Goal: Communication & Community: Answer question/provide support

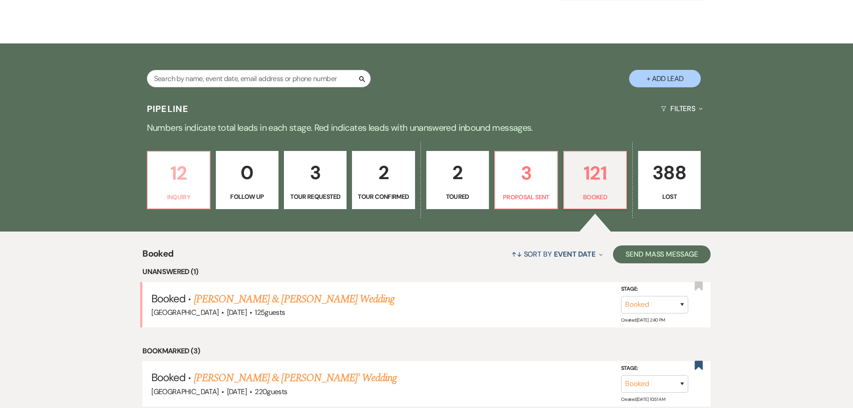
click at [192, 182] on p "12" at bounding box center [178, 173] width 51 height 30
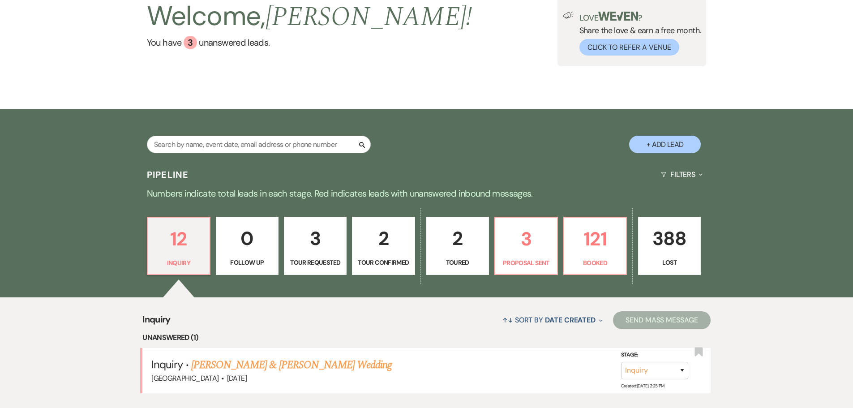
scroll to position [134, 0]
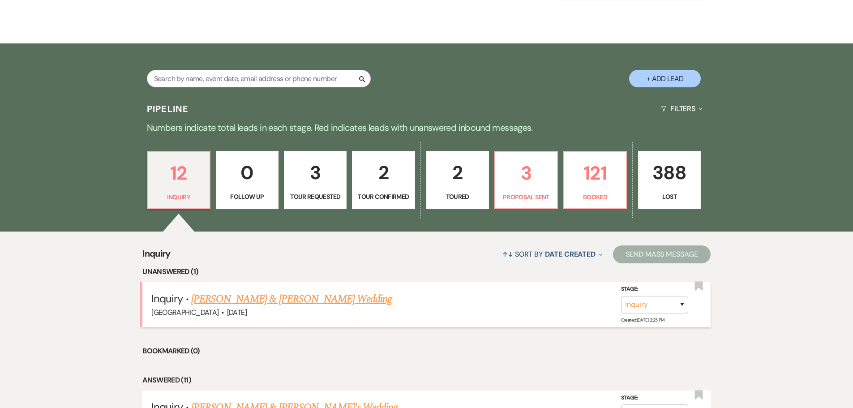
click at [253, 301] on link "[PERSON_NAME] & [PERSON_NAME] Wedding" at bounding box center [291, 299] width 201 height 16
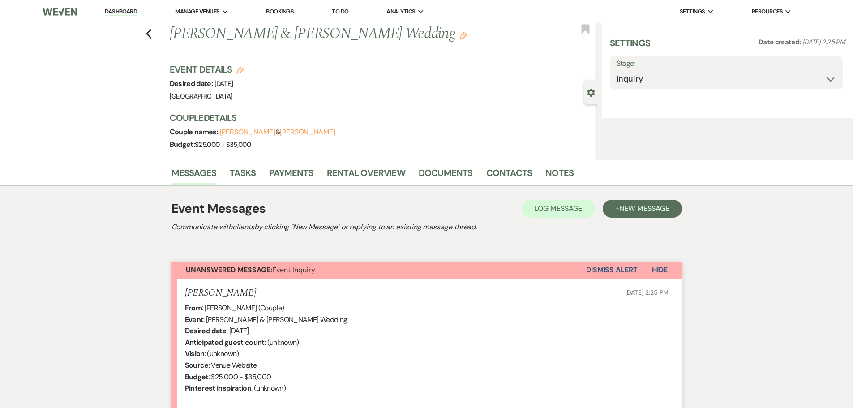
select select "5"
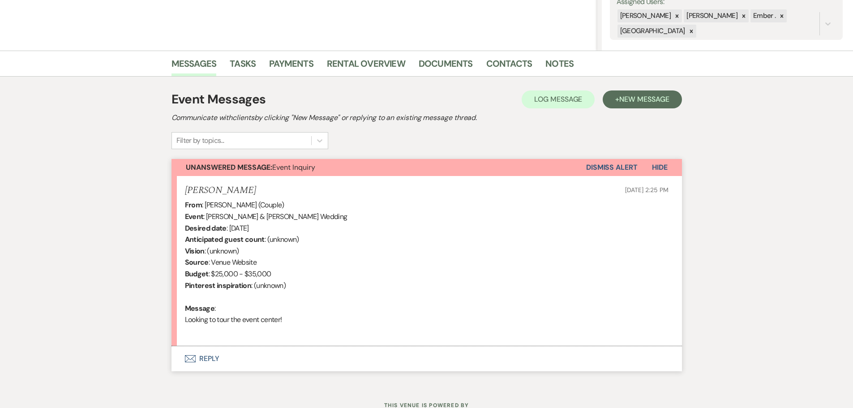
scroll to position [179, 0]
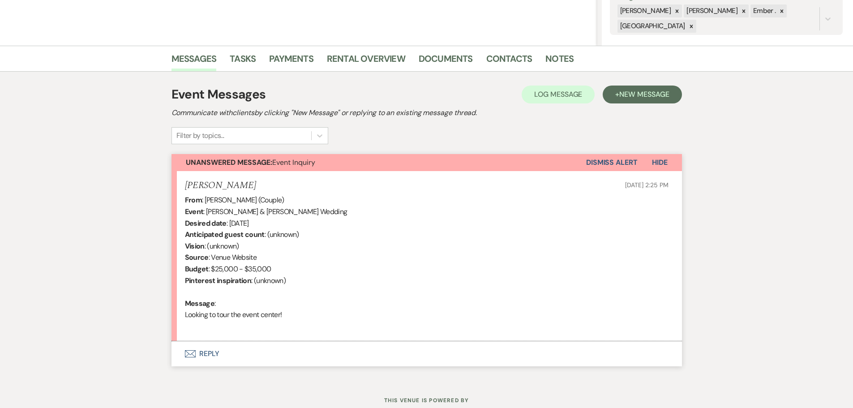
click at [208, 352] on button "Envelope Reply" at bounding box center [427, 353] width 511 height 25
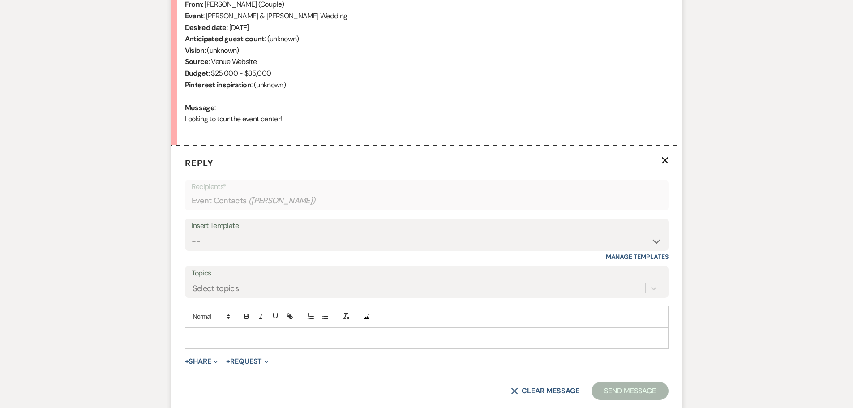
scroll to position [380, 0]
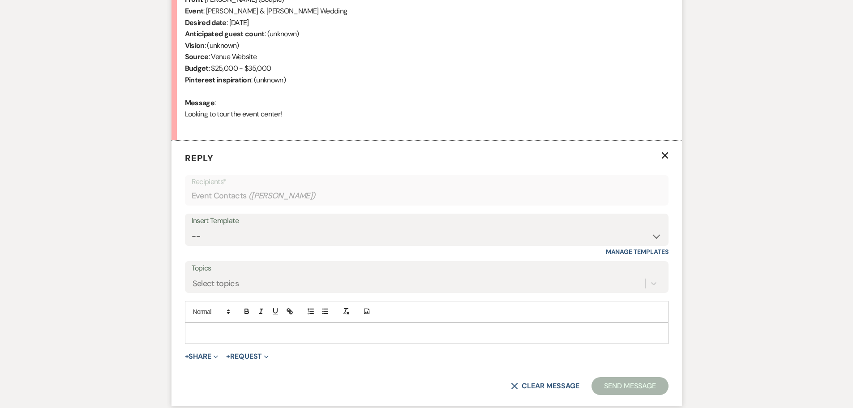
click at [210, 336] on p at bounding box center [426, 333] width 469 height 10
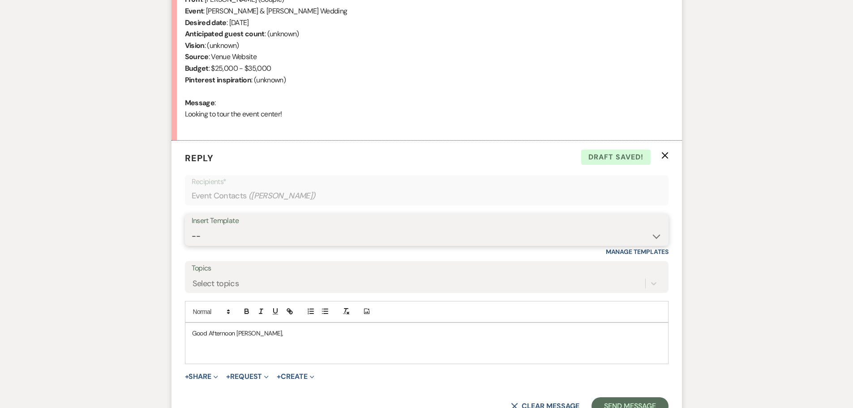
click at [254, 233] on select "-- Weven Planning Portal Introduction (Booked Events) Initial Inquiry Response …" at bounding box center [427, 236] width 470 height 17
select select "1812"
click at [192, 228] on select "-- Weven Planning Portal Introduction (Booked Events) Initial Inquiry Response …" at bounding box center [427, 236] width 470 height 17
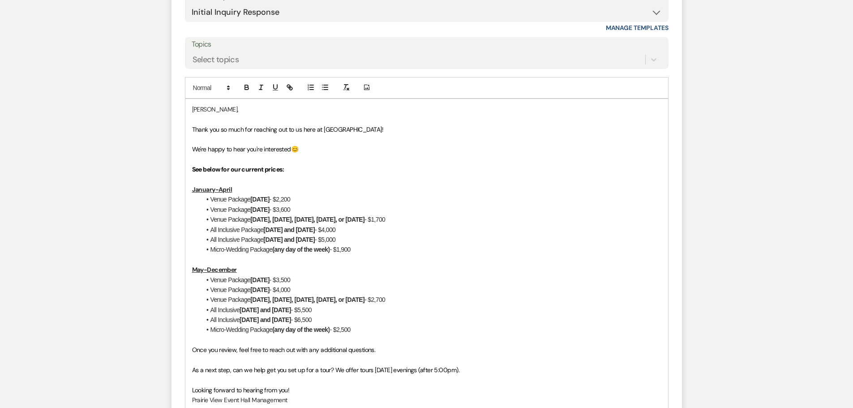
scroll to position [649, 0]
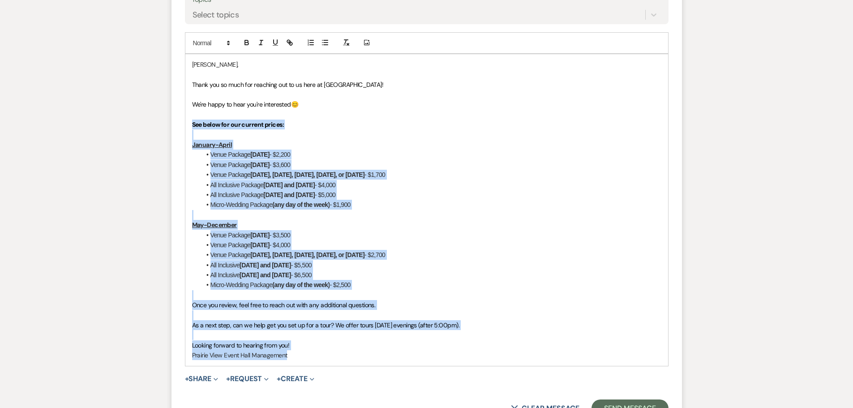
drag, startPoint x: 192, startPoint y: 165, endPoint x: 332, endPoint y: 367, distance: 245.6
click at [332, 367] on form "Reply X Draft saved! Recipients* Event Contacts ( [PERSON_NAME] ) Insert Templa…" at bounding box center [427, 150] width 511 height 556
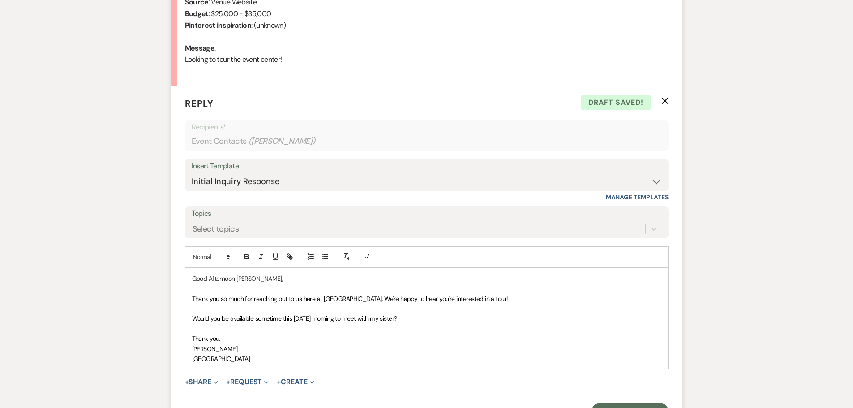
scroll to position [479, 0]
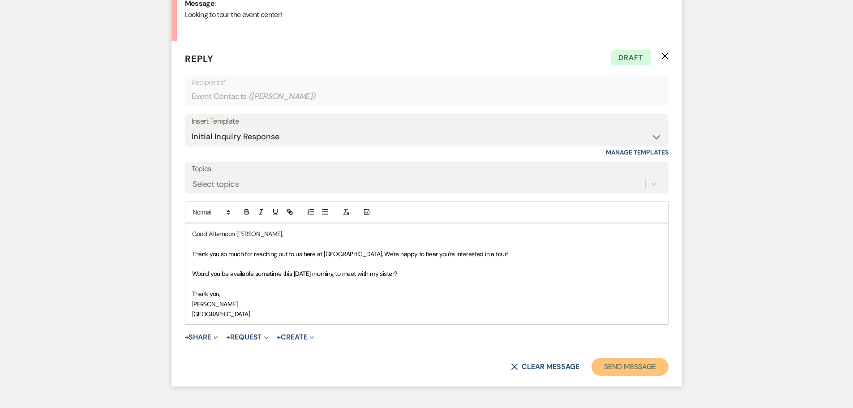
click at [637, 368] on button "Send Message" at bounding box center [630, 367] width 77 height 18
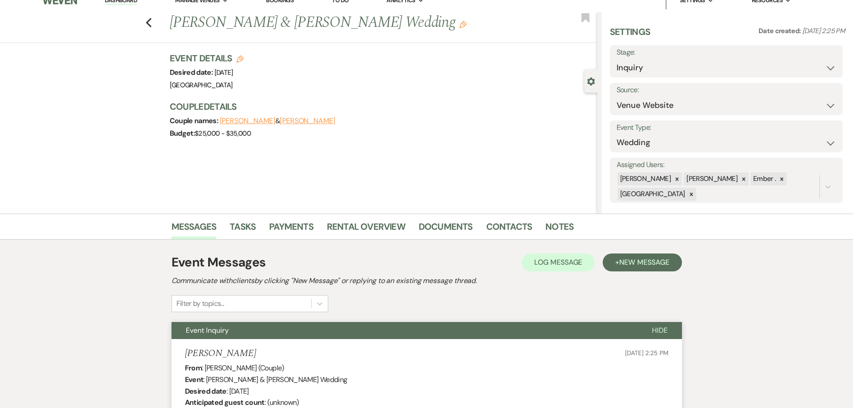
scroll to position [0, 0]
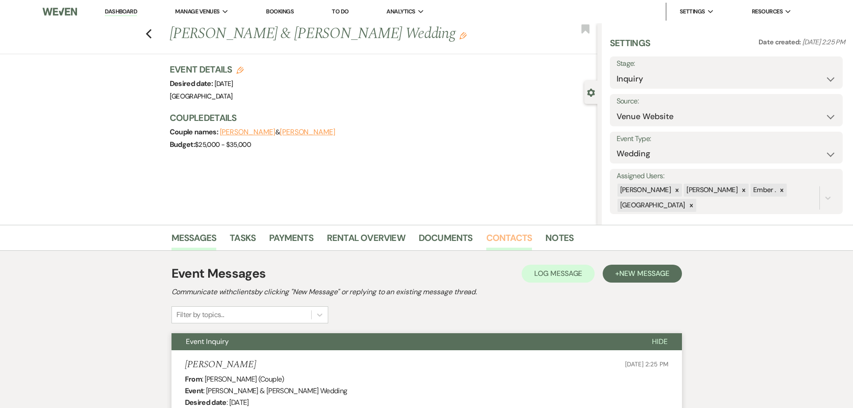
click at [500, 241] on link "Contacts" at bounding box center [510, 241] width 46 height 20
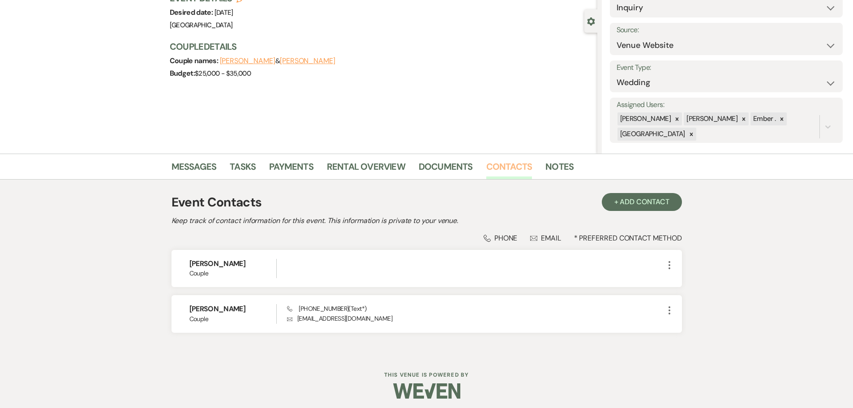
scroll to position [75, 0]
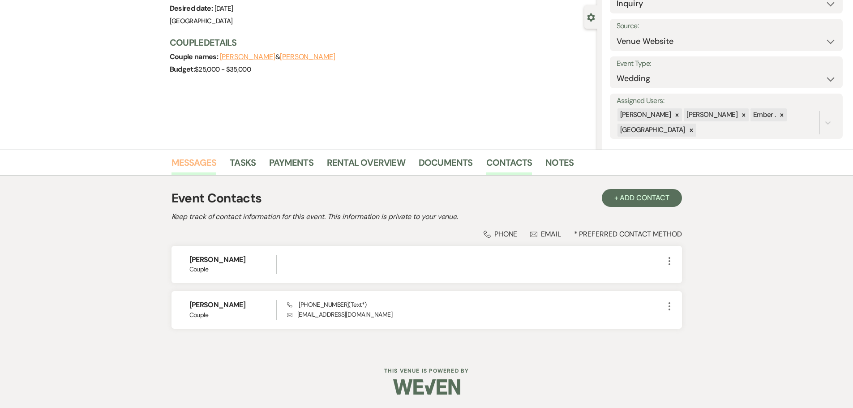
click at [179, 165] on link "Messages" at bounding box center [194, 165] width 45 height 20
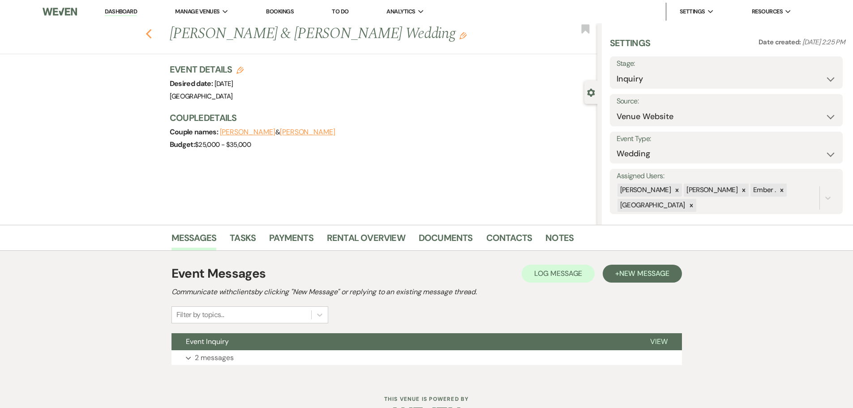
click at [151, 31] on icon "Previous" at bounding box center [149, 34] width 7 height 11
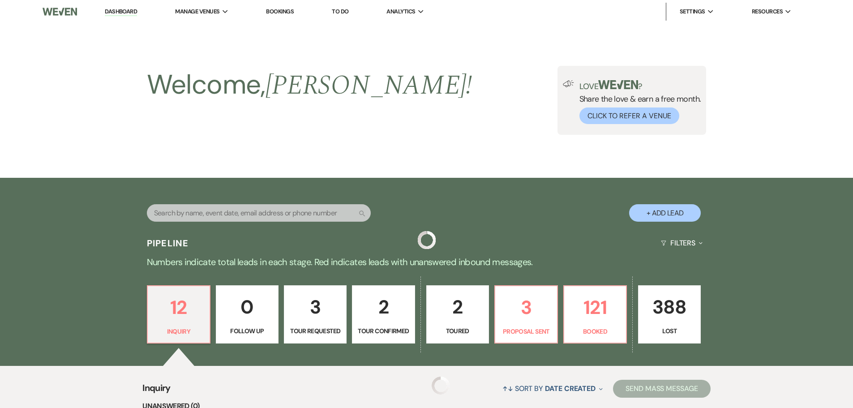
scroll to position [134, 0]
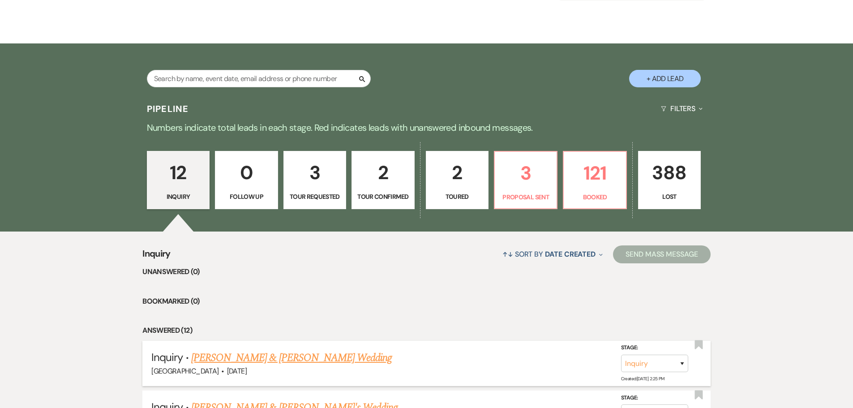
click at [305, 360] on link "[PERSON_NAME] & [PERSON_NAME] Wedding" at bounding box center [291, 358] width 201 height 16
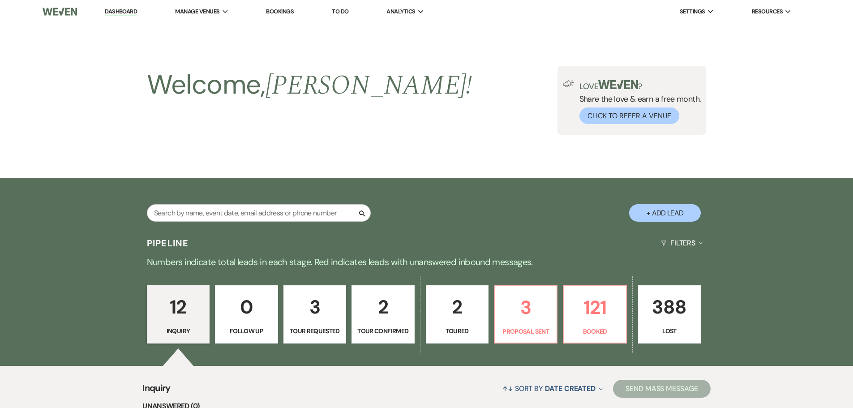
select select "5"
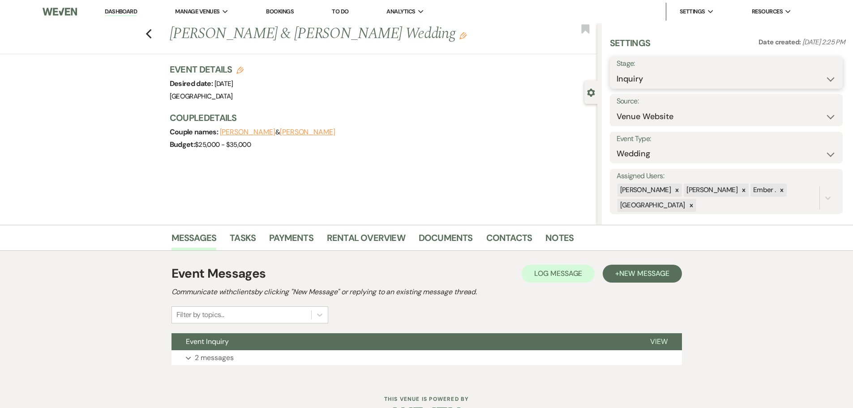
click at [713, 78] on select "Inquiry Follow Up Tour Requested Tour Confirmed Toured Proposal Sent Booked Lost" at bounding box center [727, 78] width 220 height 17
select select "2"
click at [617, 70] on select "Inquiry Follow Up Tour Requested Tour Confirmed Toured Proposal Sent Booked Lost" at bounding box center [727, 78] width 220 height 17
click at [807, 75] on button "Save" at bounding box center [818, 73] width 51 height 18
click at [138, 25] on div "Previous [PERSON_NAME] & [PERSON_NAME] Wedding Edit Bookmark" at bounding box center [297, 38] width 602 height 31
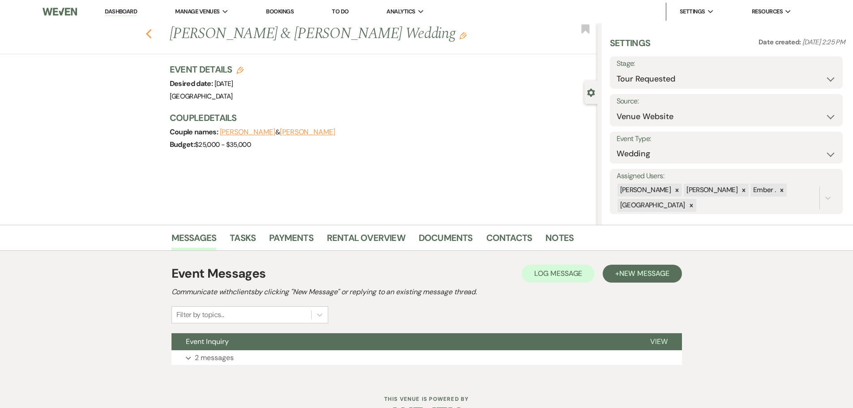
click at [150, 35] on icon "Previous" at bounding box center [149, 34] width 7 height 11
select select "2"
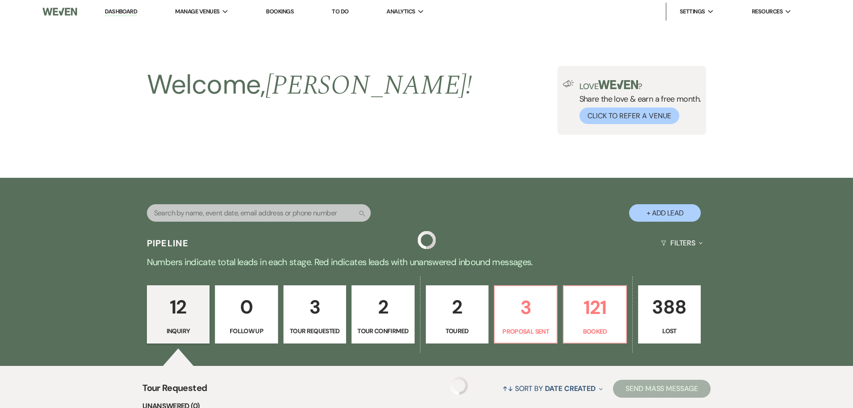
scroll to position [134, 0]
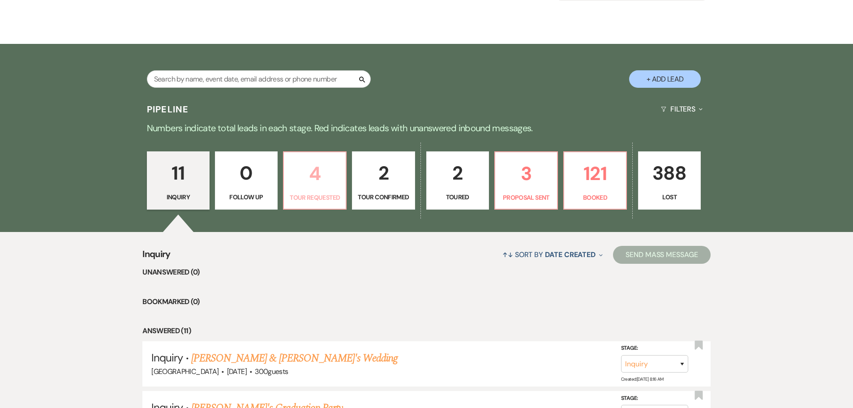
click at [311, 184] on p "4" at bounding box center [314, 174] width 51 height 30
select select "2"
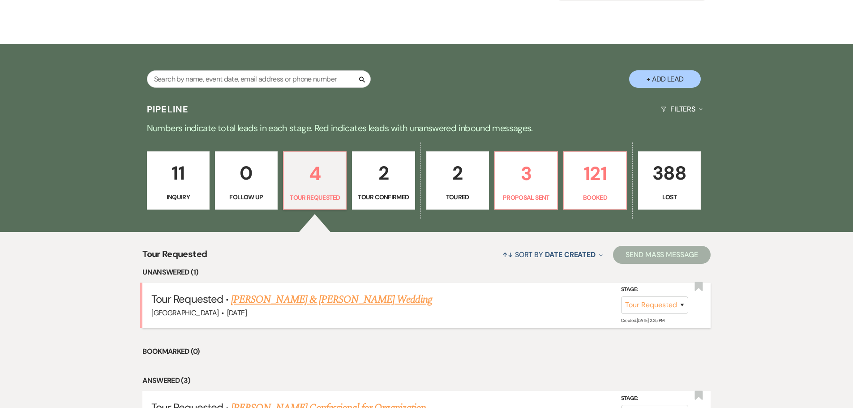
click at [295, 302] on link "[PERSON_NAME] & [PERSON_NAME] Wedding" at bounding box center [331, 300] width 201 height 16
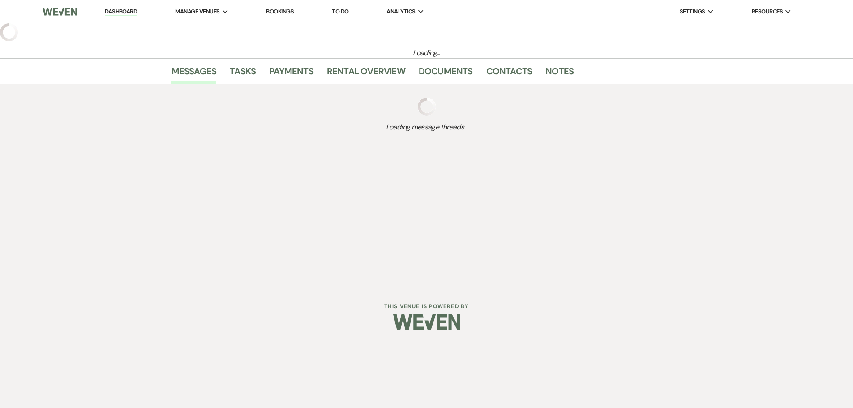
select select "2"
select select "5"
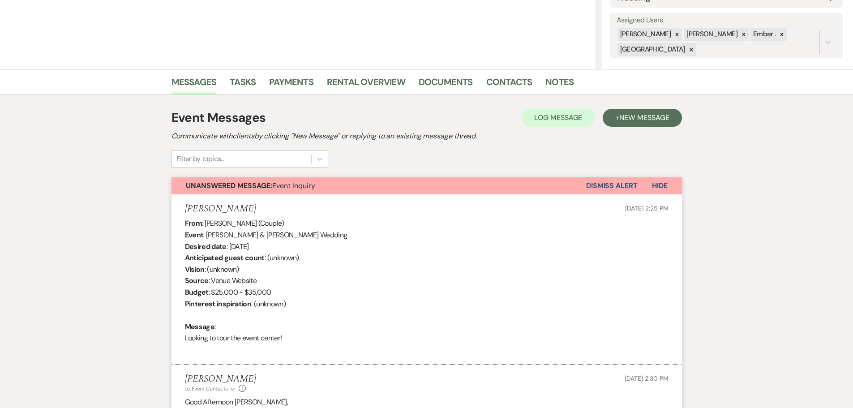
scroll to position [398, 0]
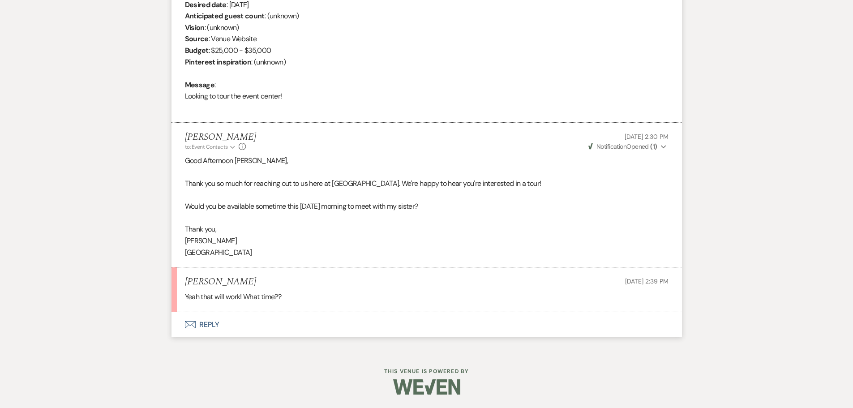
click at [213, 325] on button "Envelope Reply" at bounding box center [427, 324] width 511 height 25
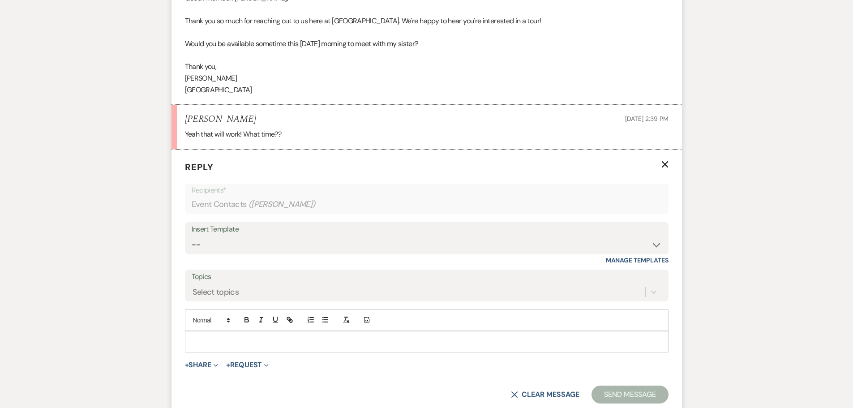
scroll to position [569, 0]
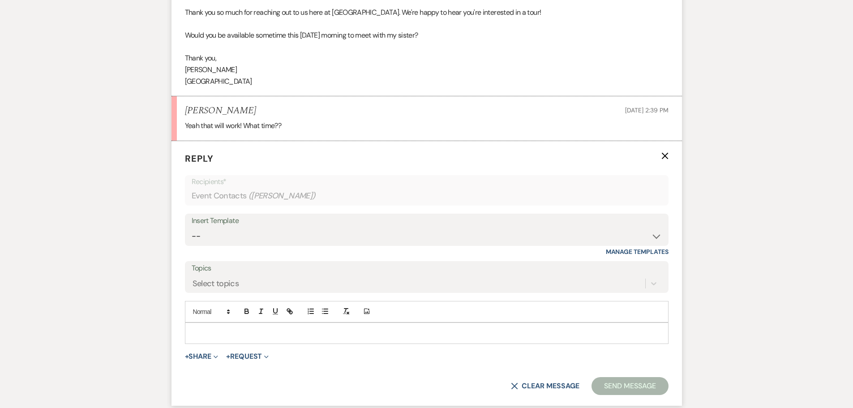
click at [234, 333] on p at bounding box center [426, 333] width 469 height 10
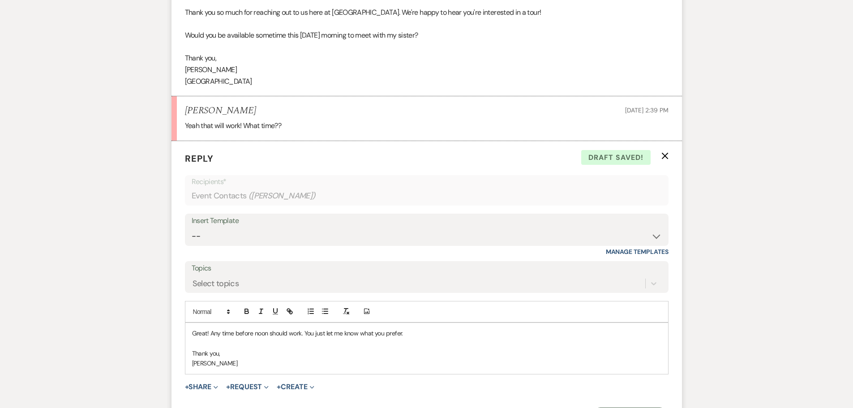
scroll to position [614, 0]
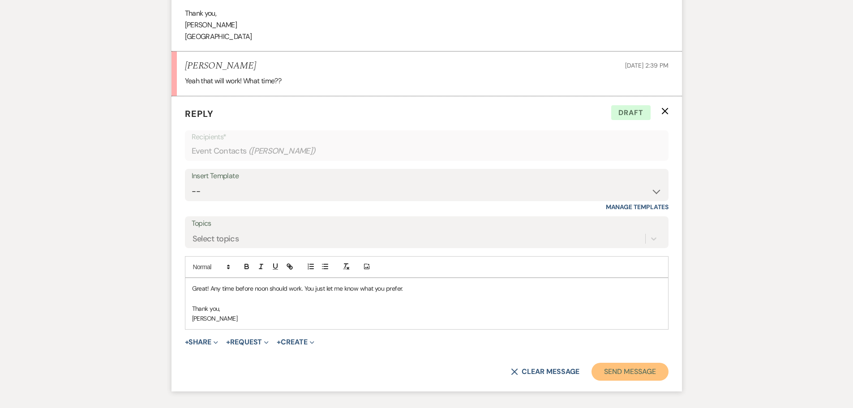
click at [633, 370] on button "Send Message" at bounding box center [630, 372] width 77 height 18
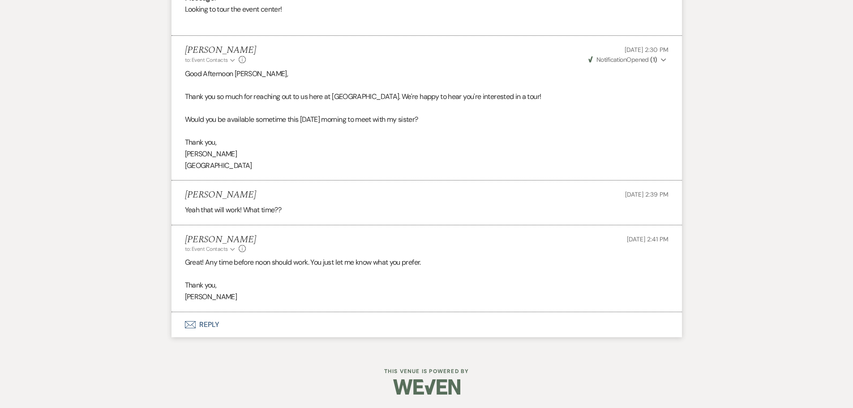
scroll to position [530, 0]
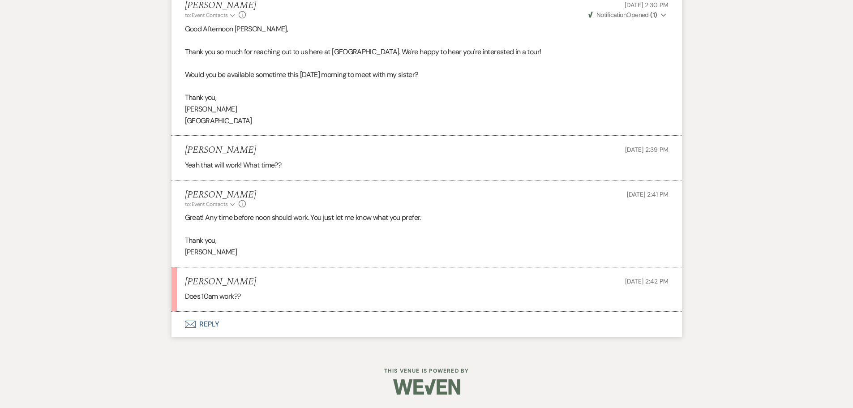
click at [210, 322] on button "Envelope Reply" at bounding box center [427, 324] width 511 height 25
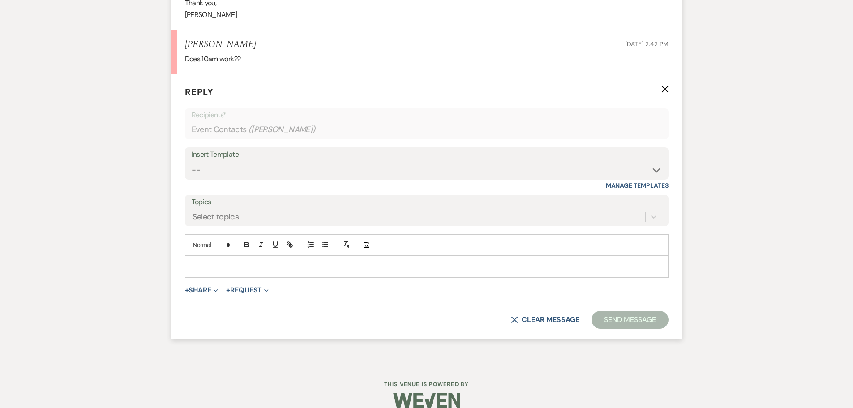
scroll to position [770, 0]
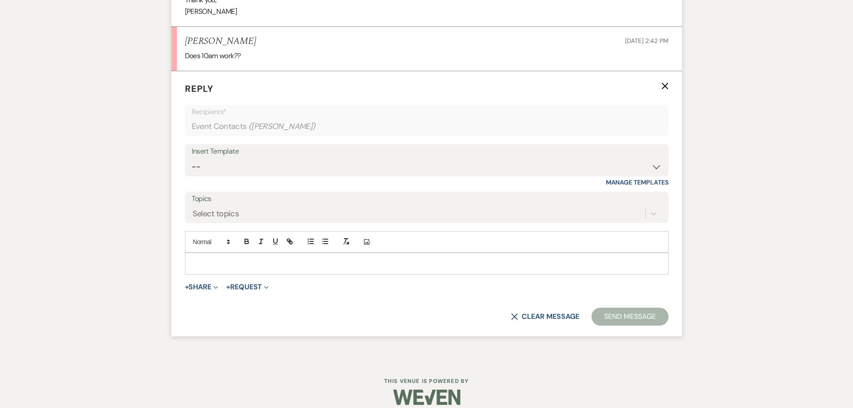
click at [233, 271] on div at bounding box center [426, 263] width 483 height 21
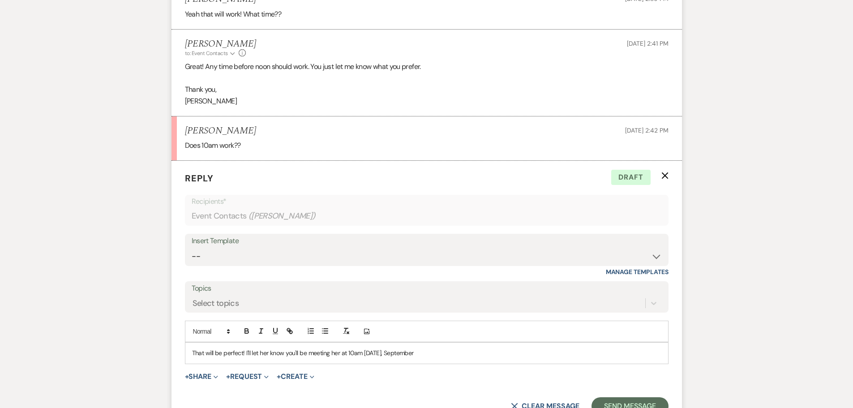
click at [457, 358] on p "That will be perfect! I'll let her know you'll be meeting her at 10am this Sund…" at bounding box center [426, 353] width 469 height 10
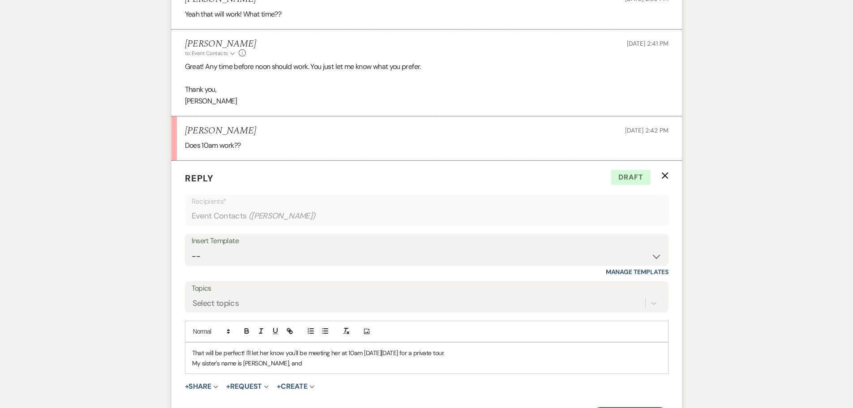
click at [513, 356] on p "That will be perfect! I'll let her know you'll be meeting her at 10am this Sund…" at bounding box center [426, 353] width 469 height 10
click at [522, 353] on link "27091 Kerslake Place, Tea, SD 57064" at bounding box center [496, 353] width 52 height 8
click at [542, 370] on link "https://www.google.com/maps/place/Prairie+View+Event+Hall/data=!4m2!3m1!1s0x0:0…" at bounding box center [533, 371] width 56 height 12
click at [354, 365] on p "My sister's name is Ember, and" at bounding box center [426, 363] width 469 height 10
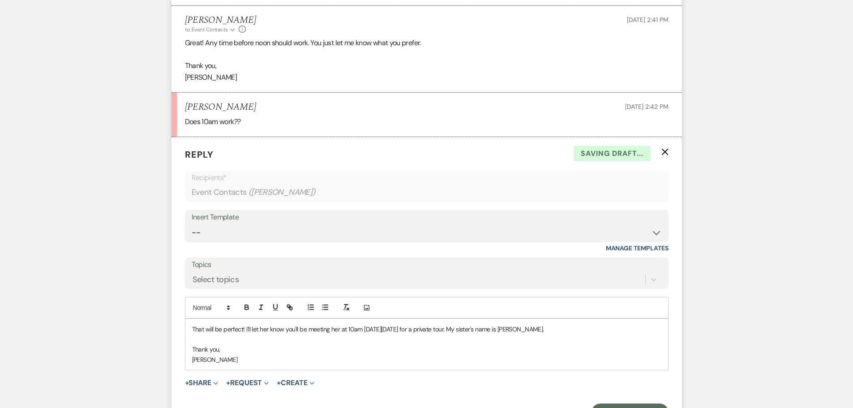
scroll to position [725, 0]
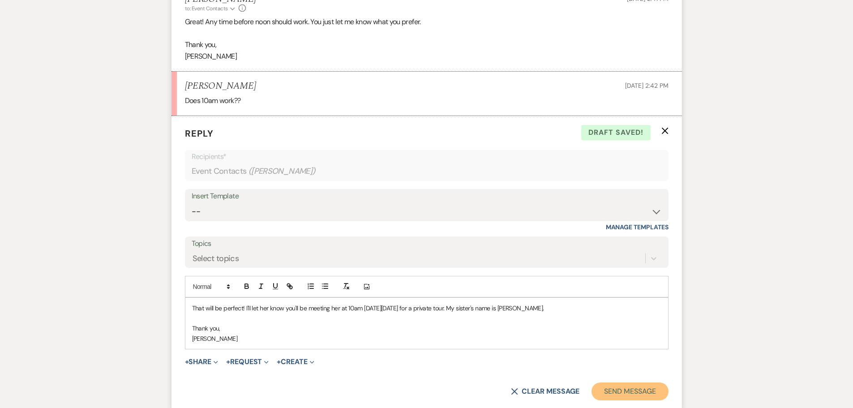
click at [638, 391] on button "Send Message" at bounding box center [630, 392] width 77 height 18
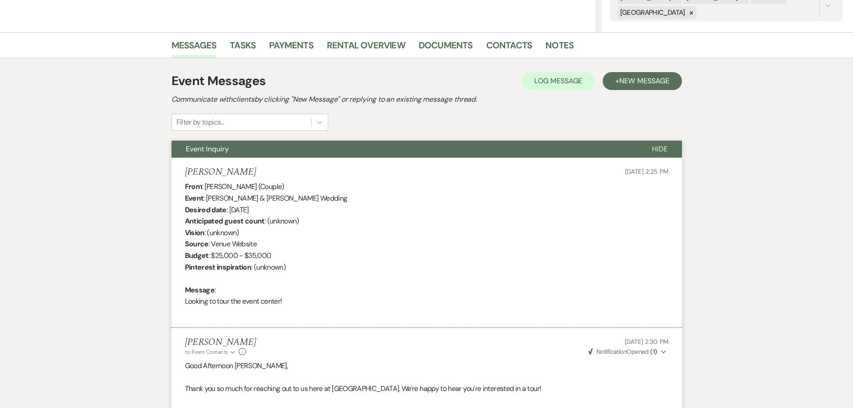
scroll to position [0, 0]
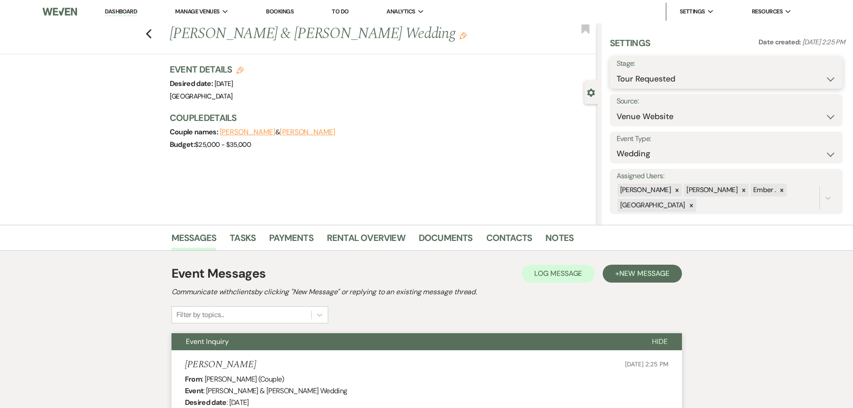
click at [734, 82] on select "Inquiry Follow Up Tour Requested Tour Confirmed Toured Proposal Sent Booked Lost" at bounding box center [727, 78] width 220 height 17
select select "4"
click at [617, 70] on select "Inquiry Follow Up Tour Requested Tour Confirmed Toured Proposal Sent Booked Lost" at bounding box center [727, 78] width 220 height 17
click at [815, 71] on button "Save" at bounding box center [818, 73] width 51 height 18
drag, startPoint x: 281, startPoint y: 33, endPoint x: 356, endPoint y: 30, distance: 74.9
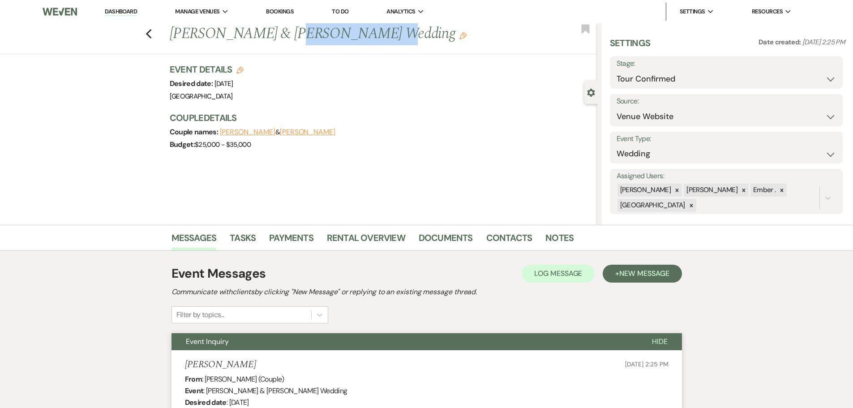
click at [356, 30] on h1 "Austin Hackrott & Hanna Ingvall's Wedding Edit" at bounding box center [339, 34] width 339 height 22
copy h1 "[PERSON_NAME]"
click at [117, 13] on link "Dashboard" at bounding box center [121, 12] width 32 height 9
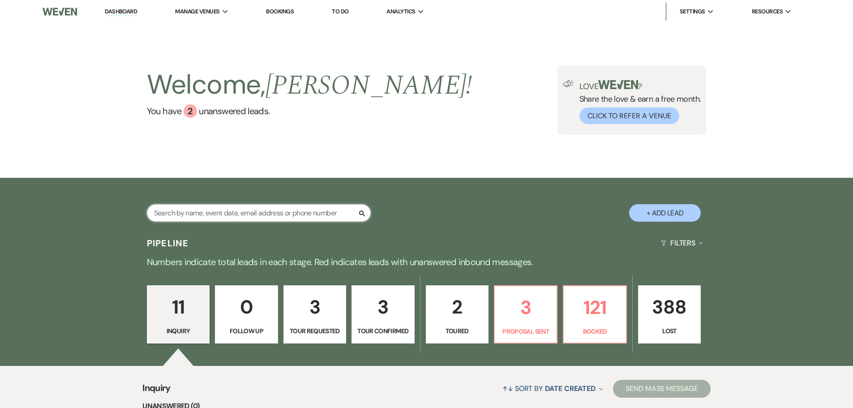
click at [214, 219] on input "text" at bounding box center [259, 212] width 224 height 17
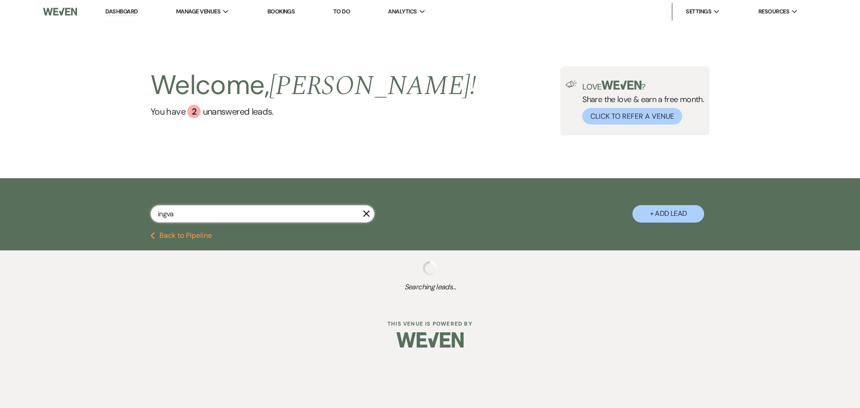
type input "ingval"
select select "4"
select select "6"
select select "8"
select select "5"
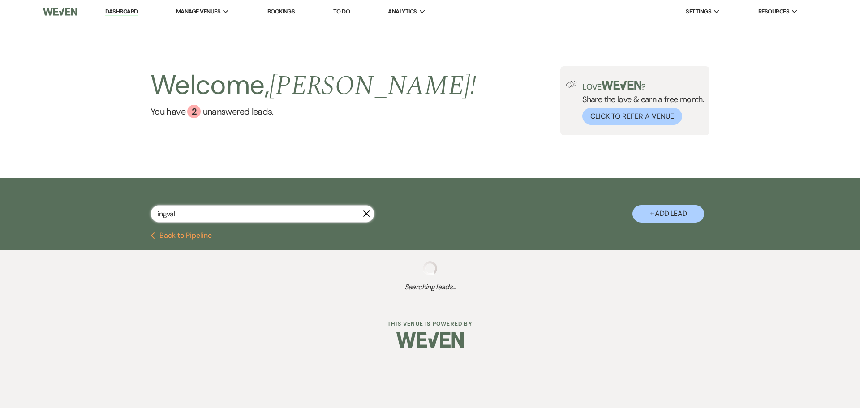
select select "8"
select select "5"
select select "4"
select select "8"
select select "5"
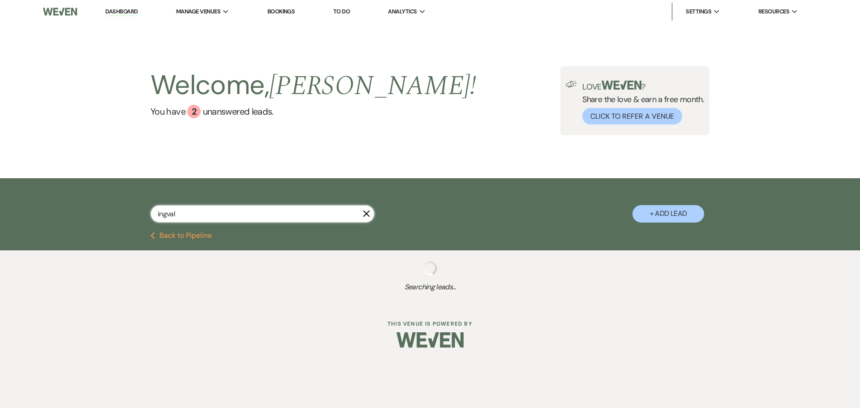
select select "8"
select select "5"
select select "8"
select select "5"
select select "8"
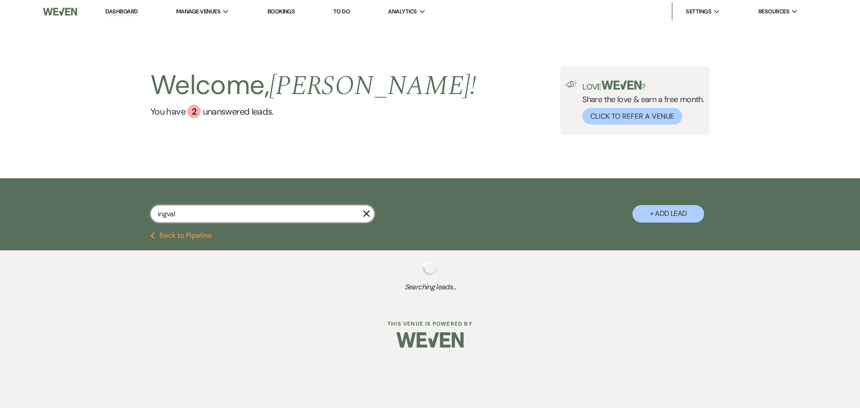
select select "8"
select select "1"
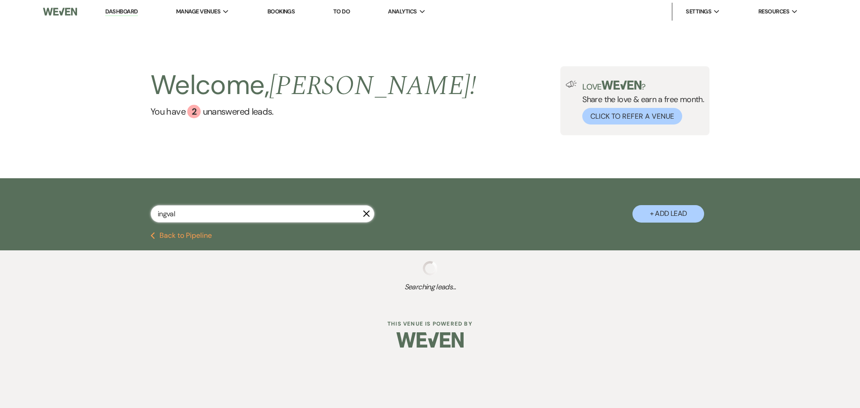
select select "8"
select select "5"
select select "8"
select select "5"
select select "8"
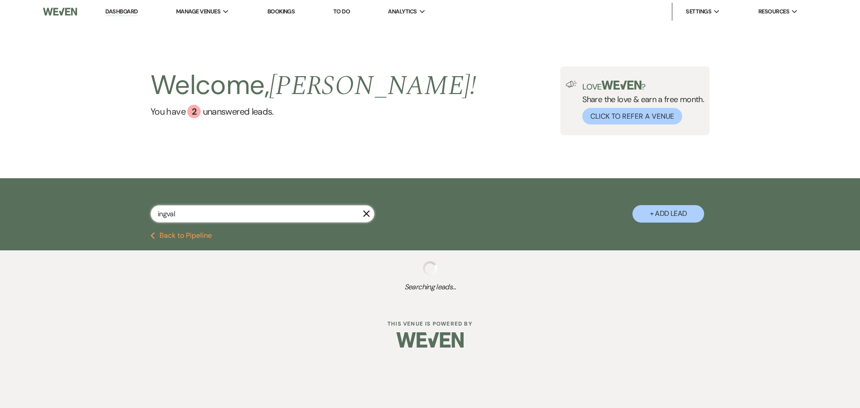
select select "1"
select select "8"
select select "3"
select select "8"
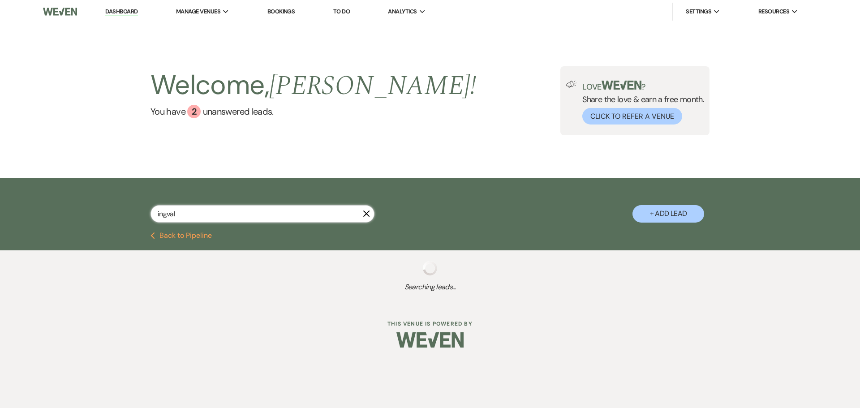
select select "5"
select select "8"
select select "1"
select select "8"
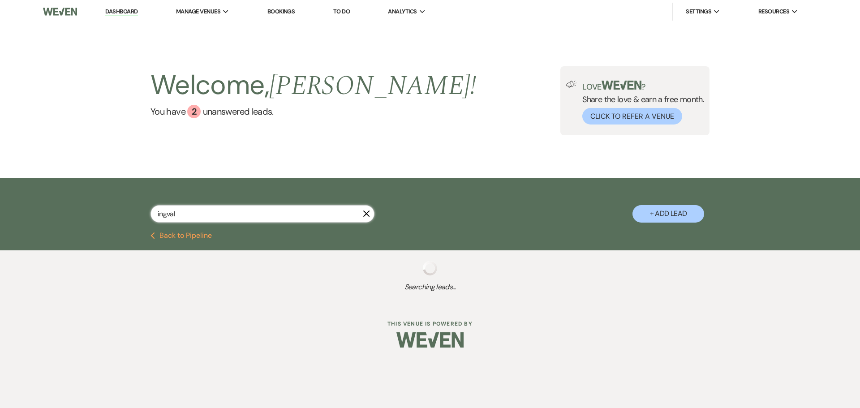
select select "8"
select select "5"
select select "8"
select select "5"
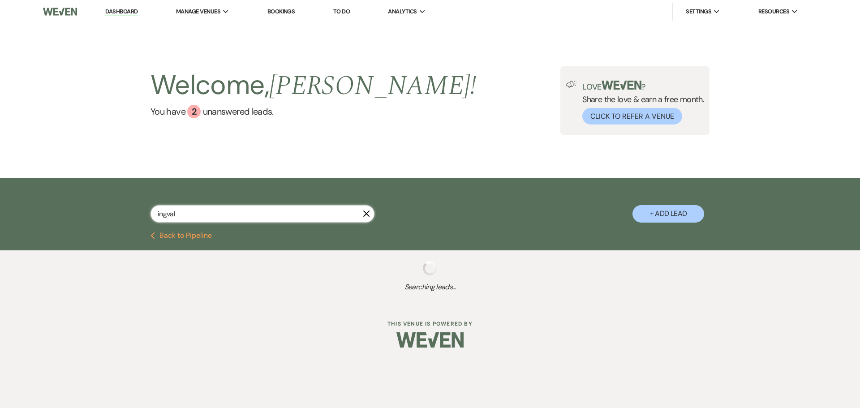
select select "8"
select select "5"
select select "8"
select select "5"
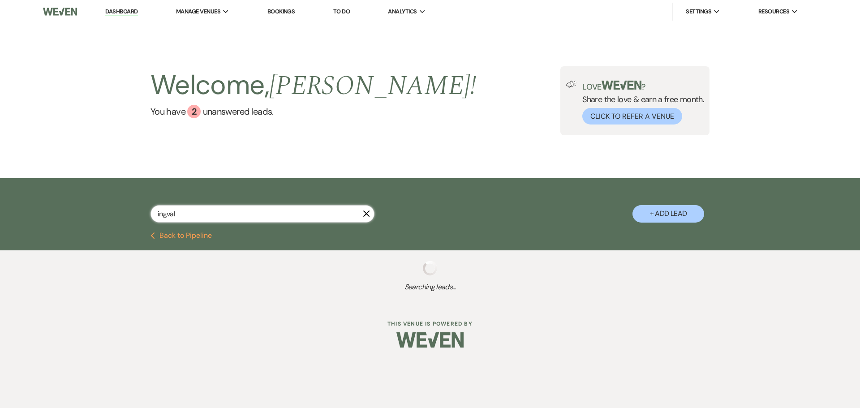
select select "8"
select select "9"
select select "8"
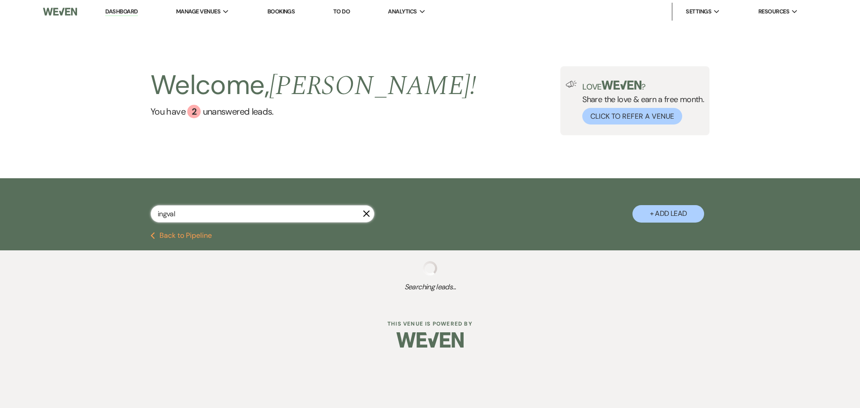
select select "8"
select select "2"
select select "8"
select select "5"
select select "8"
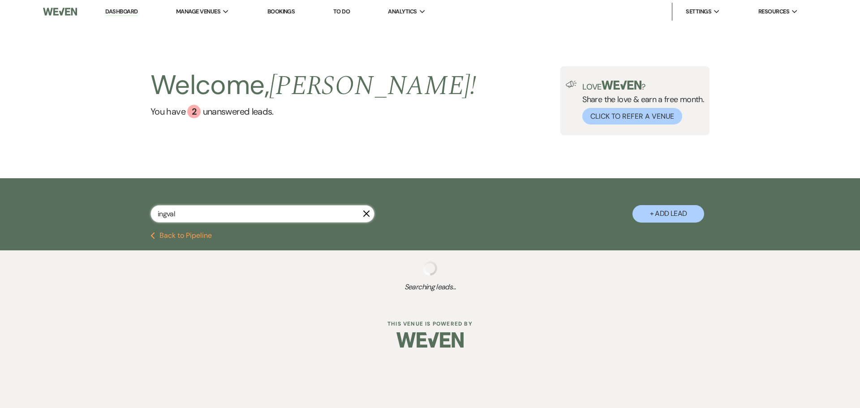
select select "5"
select select "8"
select select "2"
select select "8"
select select "5"
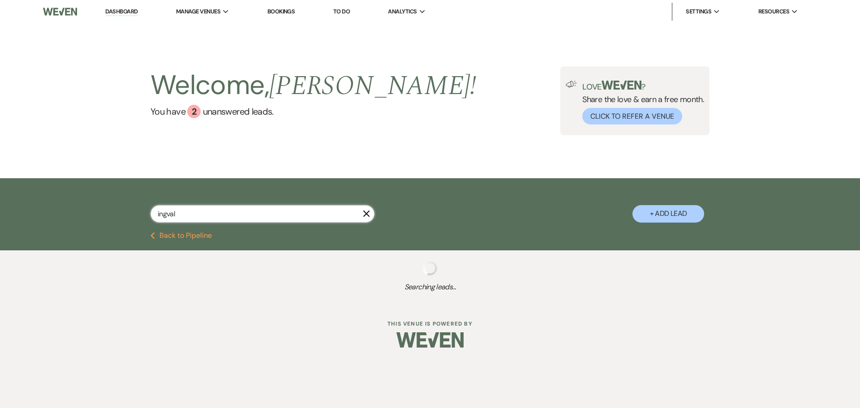
select select "8"
select select "10"
select select "8"
select select "6"
select select "8"
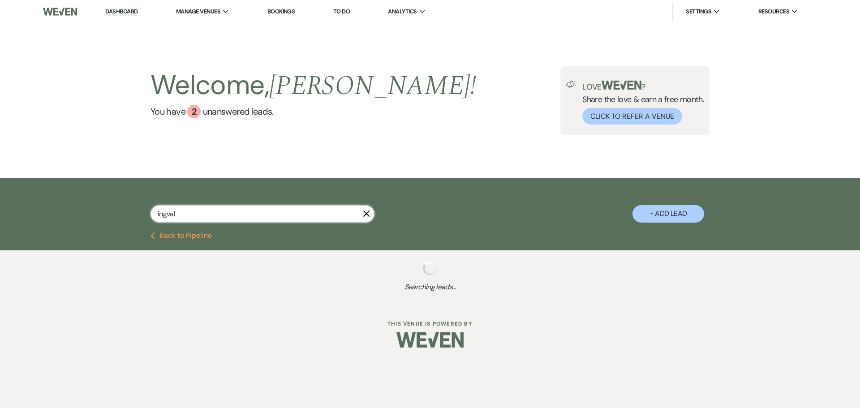
select select "5"
select select "8"
select select "5"
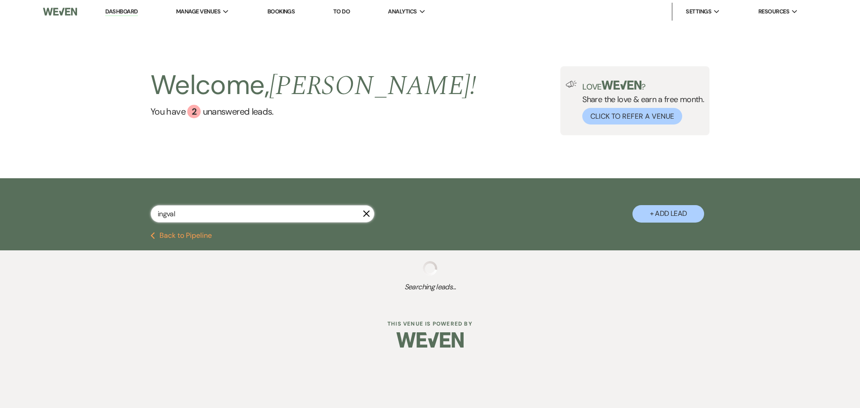
select select "8"
select select "6"
select select "8"
select select "5"
select select "8"
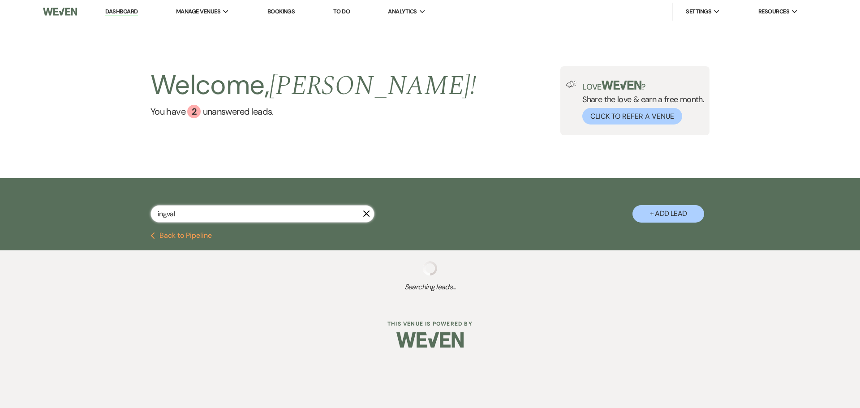
select select "7"
select select "8"
select select "5"
select select "8"
select select "5"
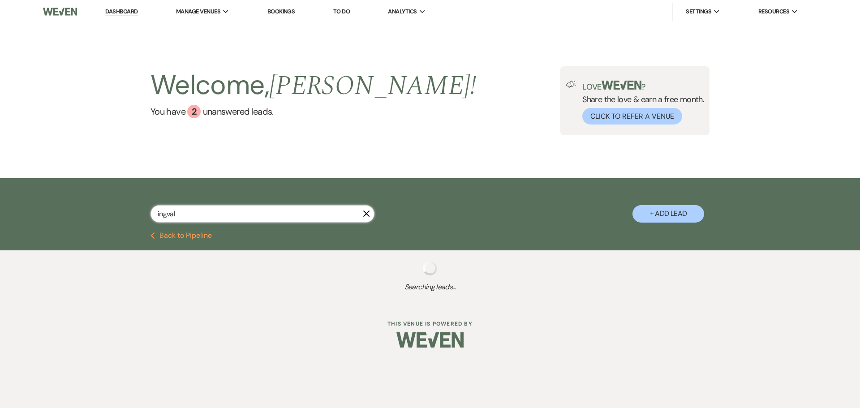
select select "8"
select select "5"
select select "8"
select select "5"
select select "8"
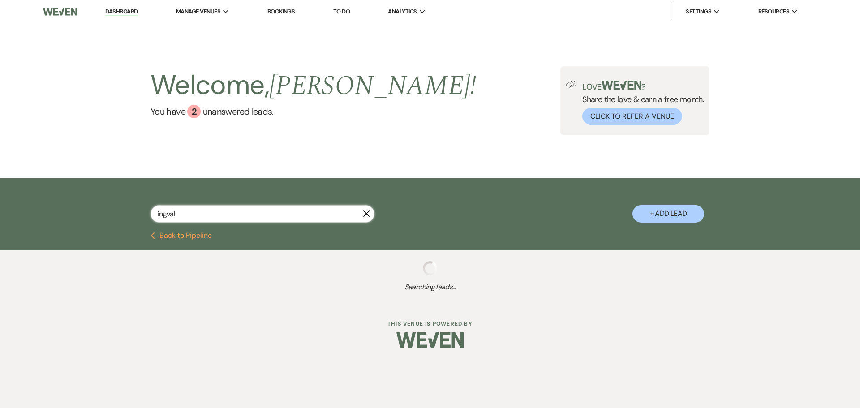
select select "6"
select select "8"
select select "5"
select select "8"
select select "11"
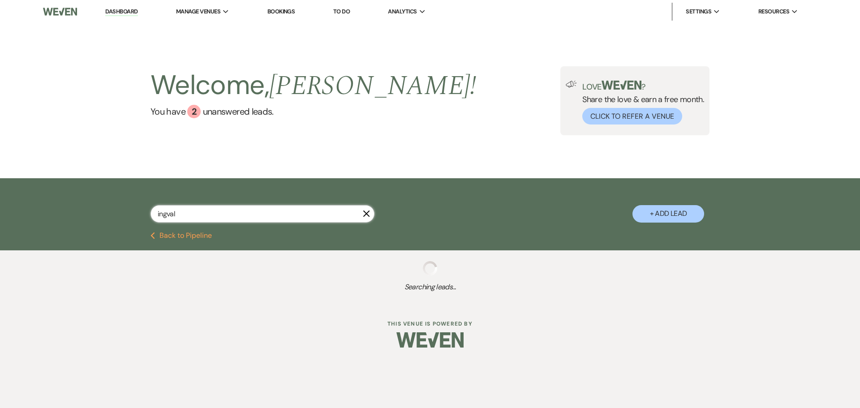
select select "8"
select select "5"
select select "8"
select select "5"
select select "8"
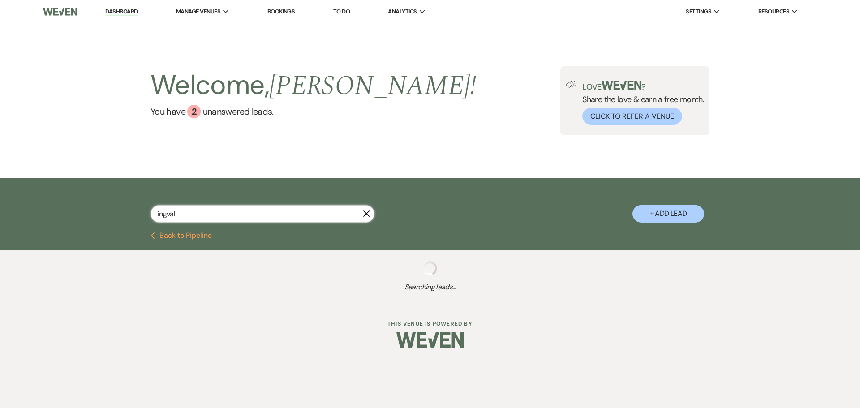
select select "3"
select select "8"
select select "5"
select select "8"
select select "11"
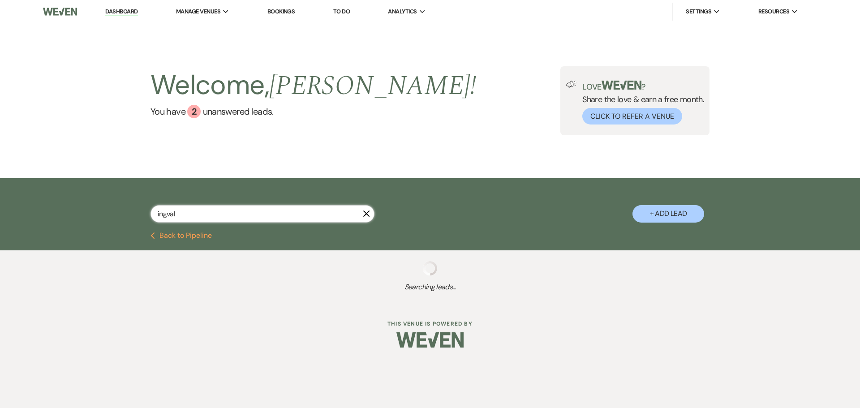
select select "8"
select select "2"
select select "8"
select select "5"
select select "8"
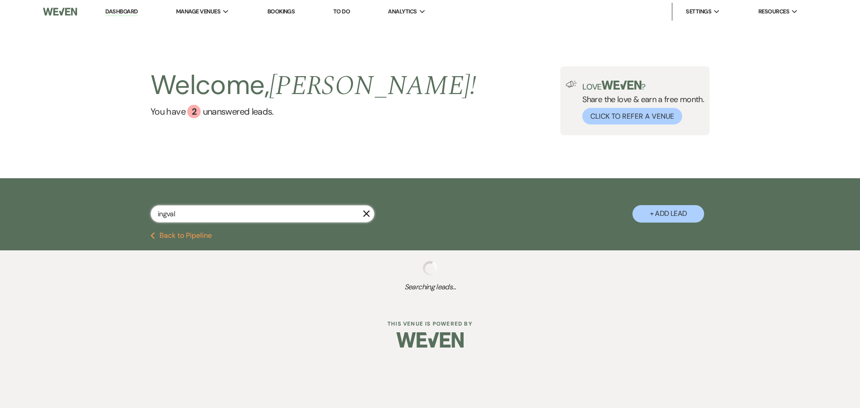
select select "6"
select select "8"
select select "5"
select select "8"
select select "2"
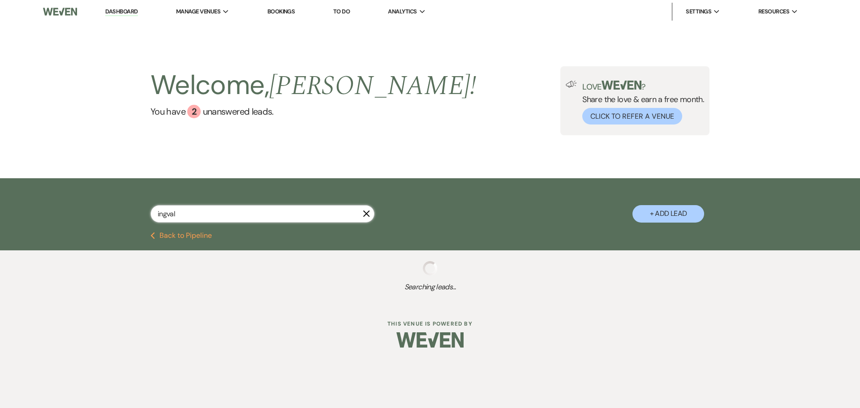
select select "8"
select select "5"
select select "8"
select select "5"
select select "8"
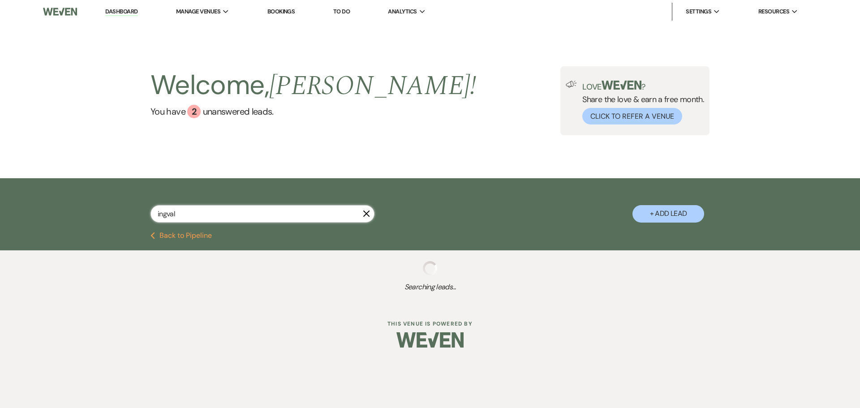
select select "5"
select select "8"
select select "5"
select select "8"
select select "11"
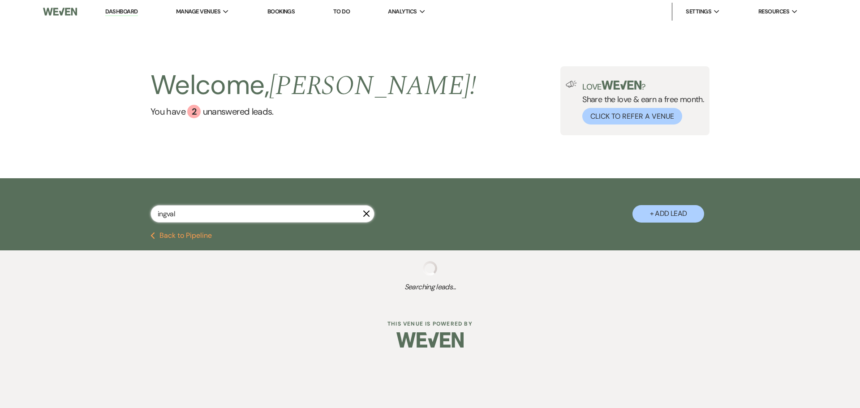
select select "8"
select select "10"
select select "8"
select select "7"
select select "8"
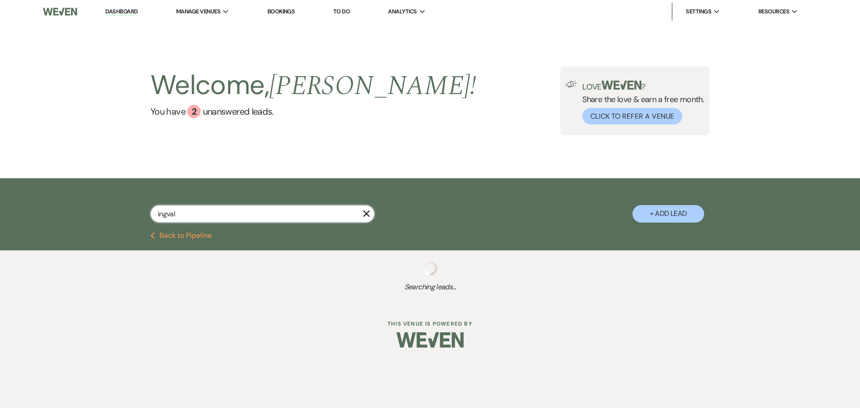
select select "6"
select select "8"
select select "6"
select select "8"
select select "5"
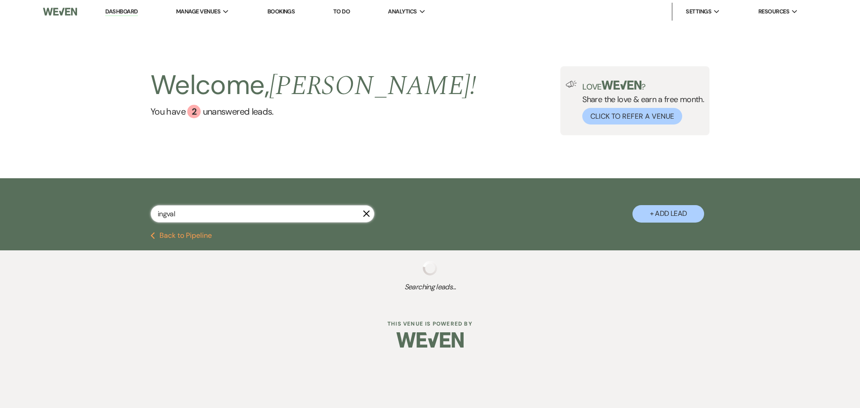
select select "8"
select select "5"
select select "8"
select select "5"
select select "8"
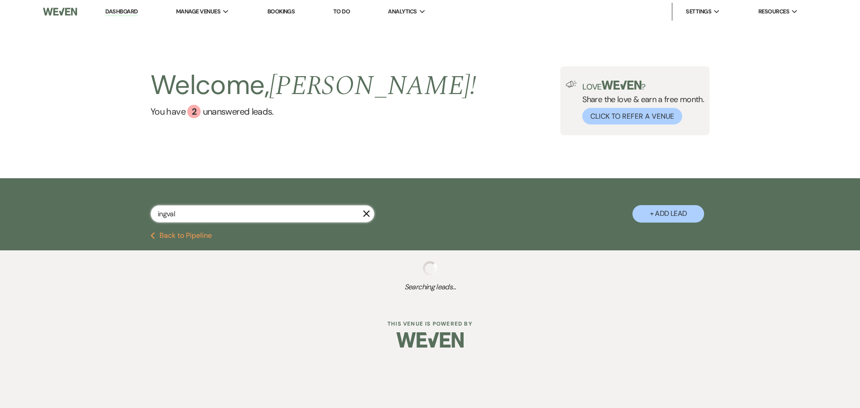
select select "5"
select select "8"
select select "5"
select select "8"
select select "5"
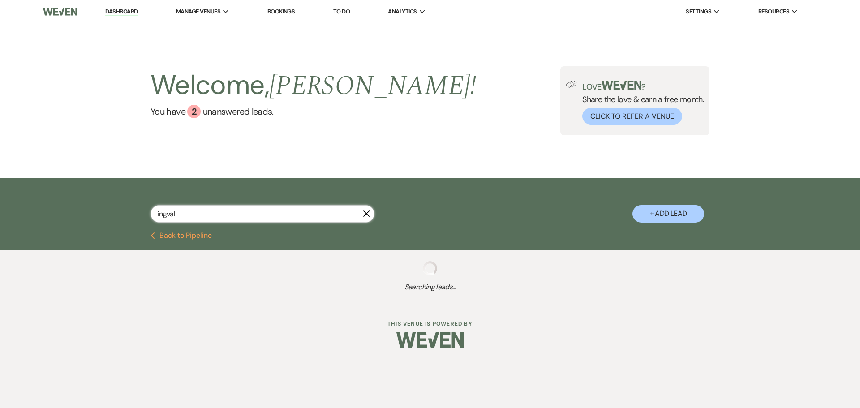
select select "8"
select select "5"
select select "8"
select select "5"
select select "8"
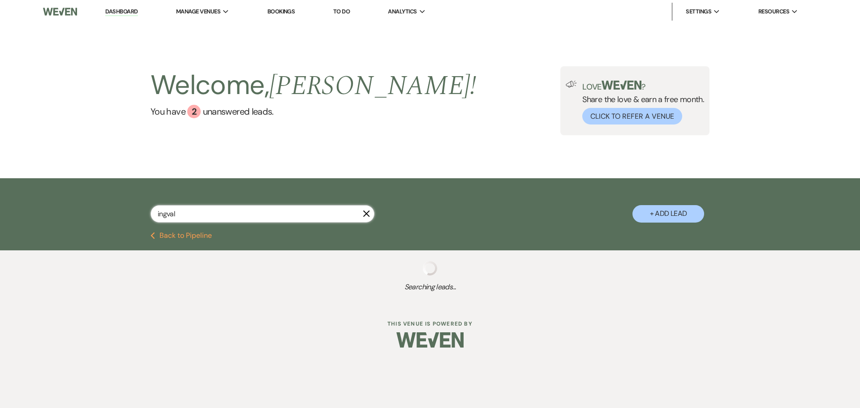
select select "5"
select select "8"
select select "5"
select select "8"
select select "5"
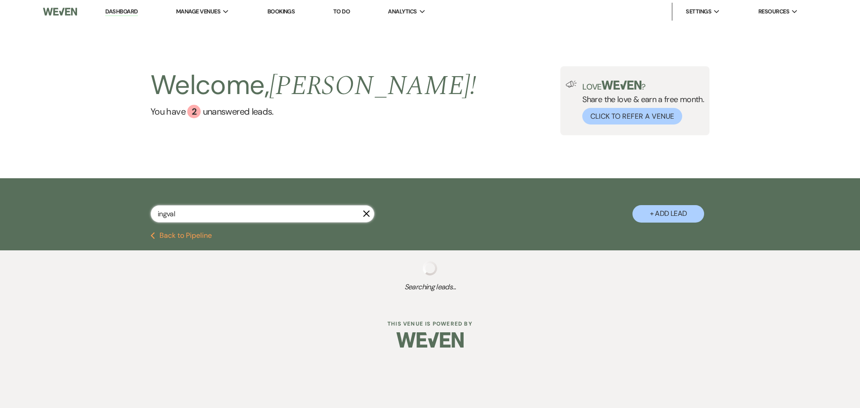
select select "8"
select select "5"
select select "8"
select select "5"
select select "8"
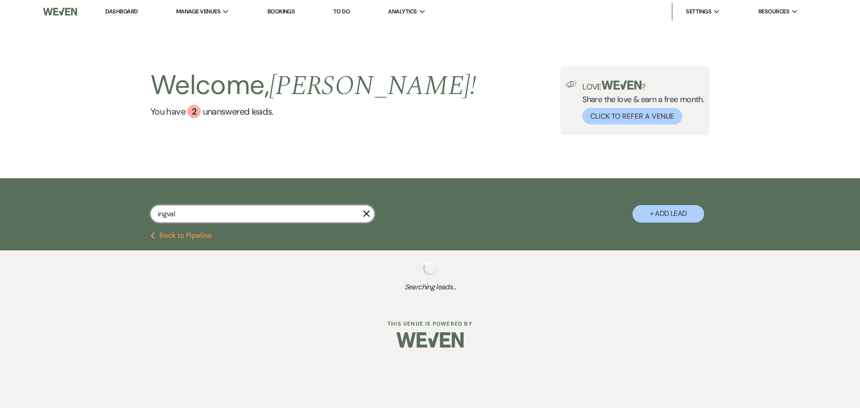
select select "5"
select select "8"
select select "5"
select select "8"
select select "5"
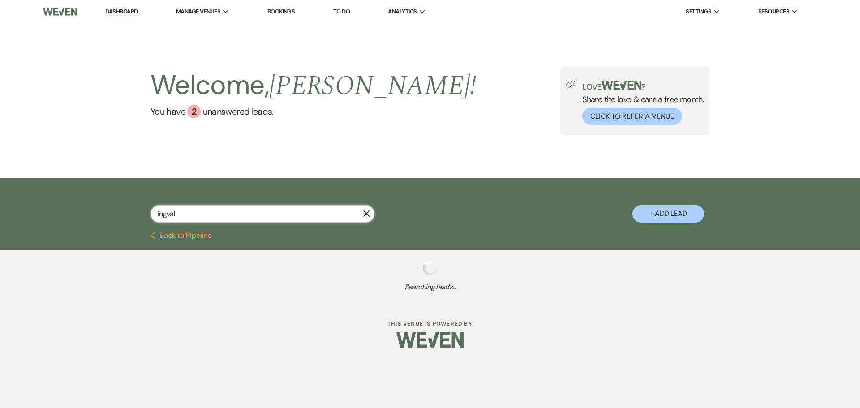
select select "8"
select select "5"
select select "8"
select select "5"
select select "8"
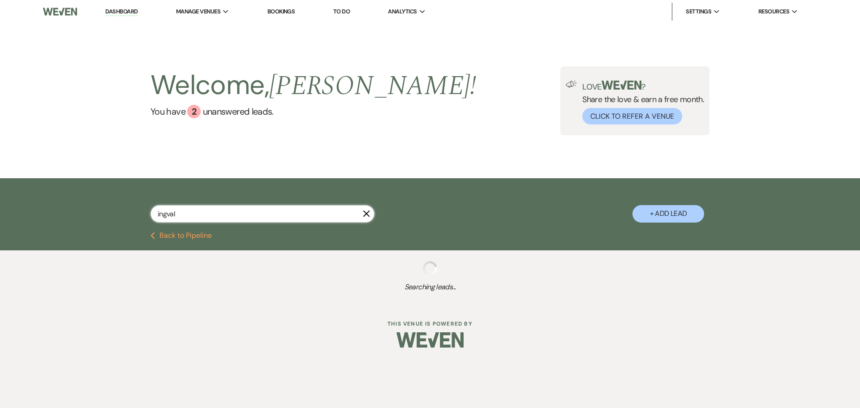
select select "3"
select select "8"
select select "5"
select select "8"
select select "7"
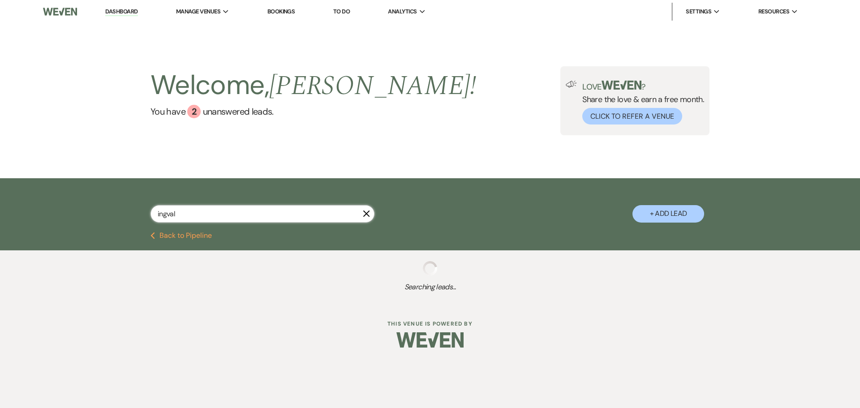
select select "8"
select select "5"
select select "8"
select select "6"
select select "8"
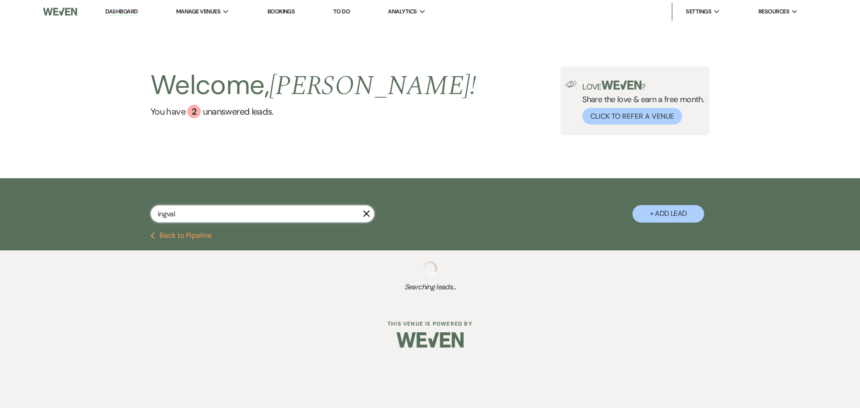
select select "3"
select select "8"
select select "5"
select select "8"
select select "11"
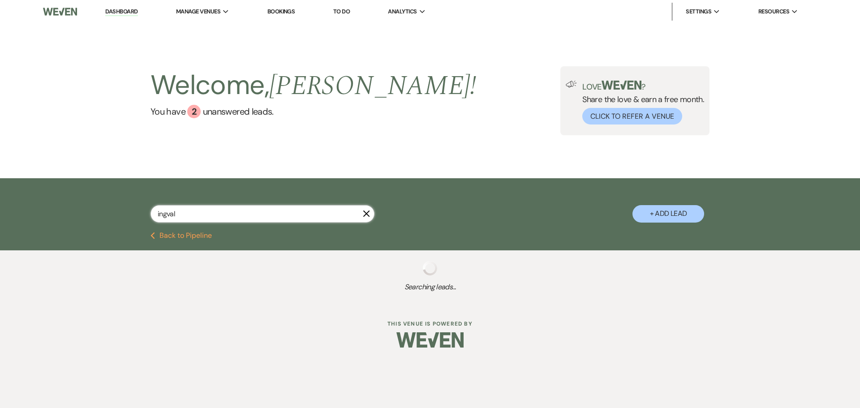
select select "8"
select select "5"
select select "8"
select select "5"
select select "8"
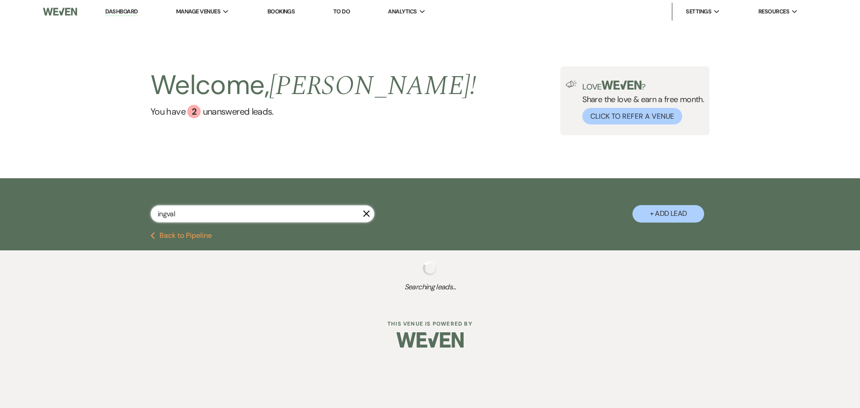
select select "5"
select select "8"
select select "5"
select select "8"
select select "5"
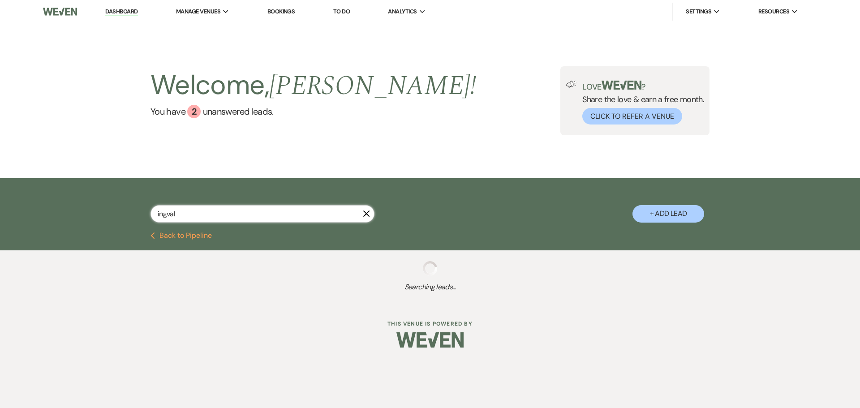
select select "8"
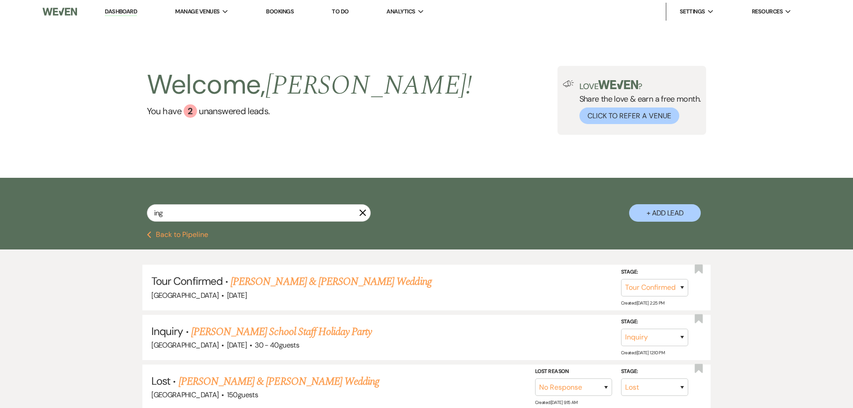
click at [121, 14] on link "Dashboard" at bounding box center [121, 12] width 32 height 9
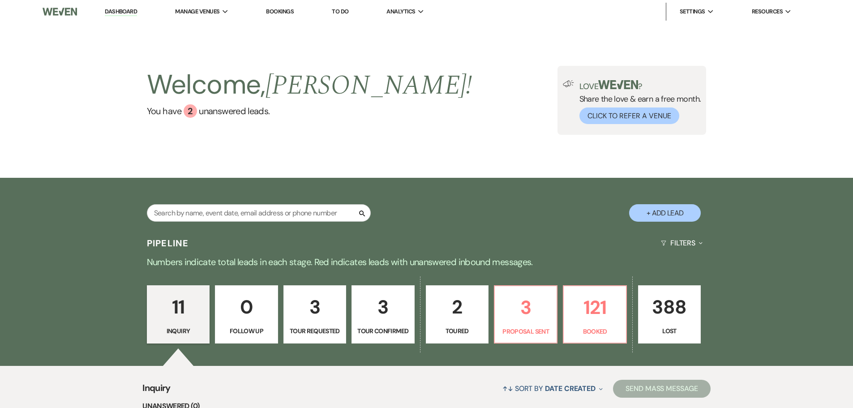
click at [385, 314] on p "3" at bounding box center [383, 307] width 51 height 30
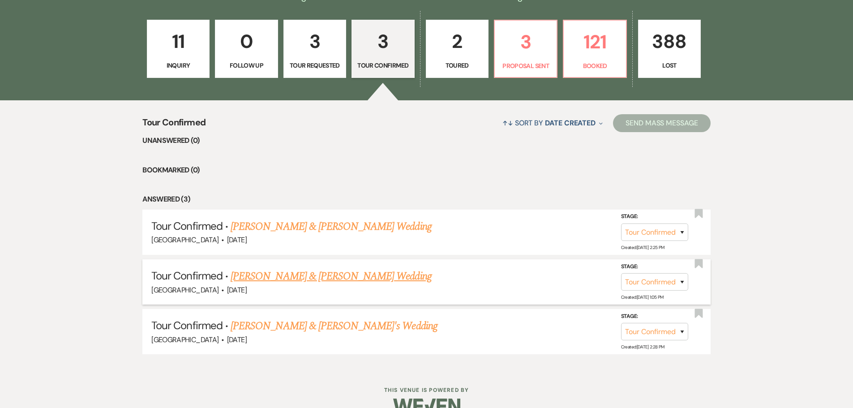
scroll to position [269, 0]
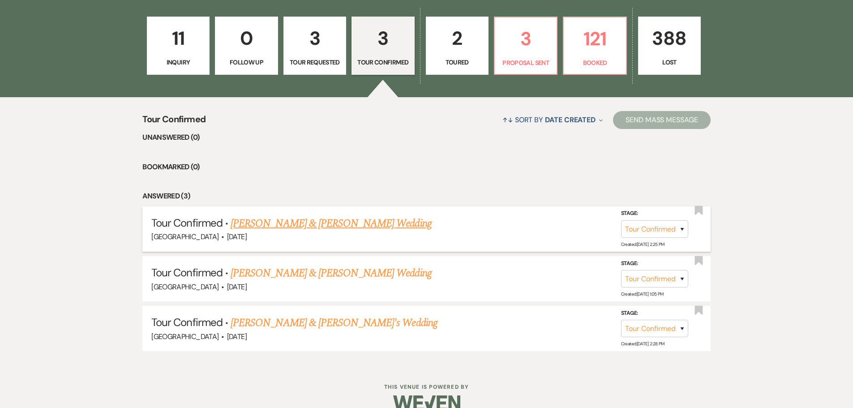
click at [283, 221] on link "[PERSON_NAME] & [PERSON_NAME] Wedding" at bounding box center [331, 223] width 201 height 16
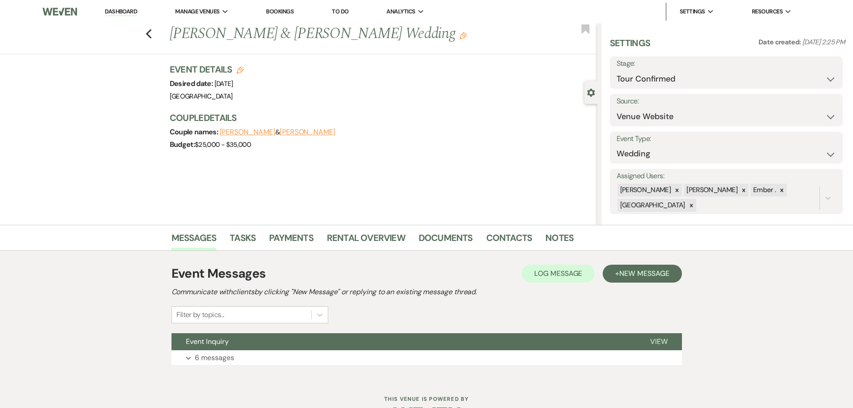
drag, startPoint x: 218, startPoint y: 82, endPoint x: 303, endPoint y: 83, distance: 85.6
click at [303, 83] on div "Event Details Edit Desired date: Saturday, June 19th, 2027 Venue: Prairie View …" at bounding box center [379, 82] width 419 height 39
copy span "[DATE]"
click at [516, 237] on link "Contacts" at bounding box center [510, 241] width 46 height 20
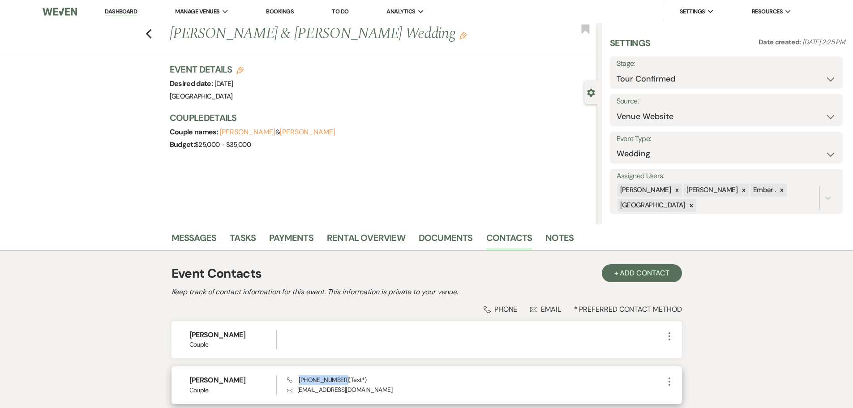
drag, startPoint x: 298, startPoint y: 380, endPoint x: 343, endPoint y: 379, distance: 44.4
click at [343, 379] on span "Phone (605) 409-8330 (Text*)" at bounding box center [326, 380] width 79 height 8
copy span "[PHONE_NUMBER]"
